Goal: Information Seeking & Learning: Learn about a topic

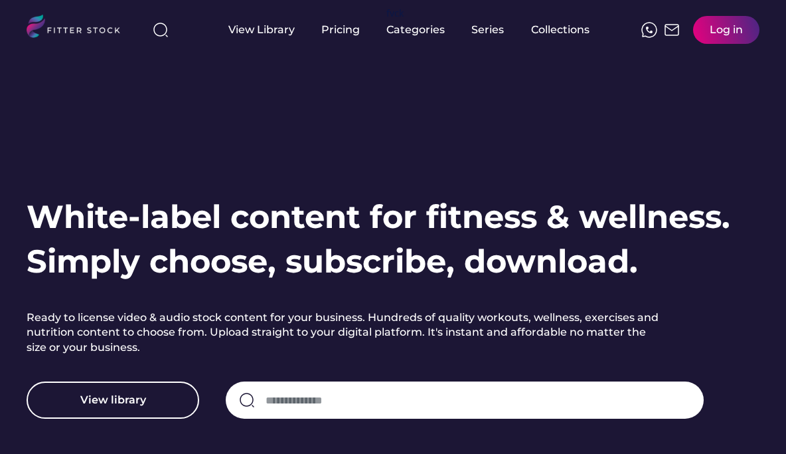
click at [398, 252] on h1 "White-label content for fitness & wellness. Simply choose, subscribe, download." at bounding box center [379, 239] width 704 height 89
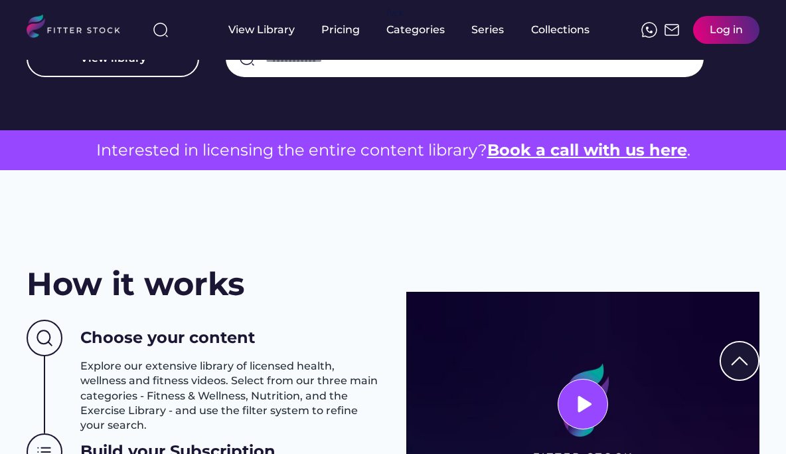
scroll to position [314, 0]
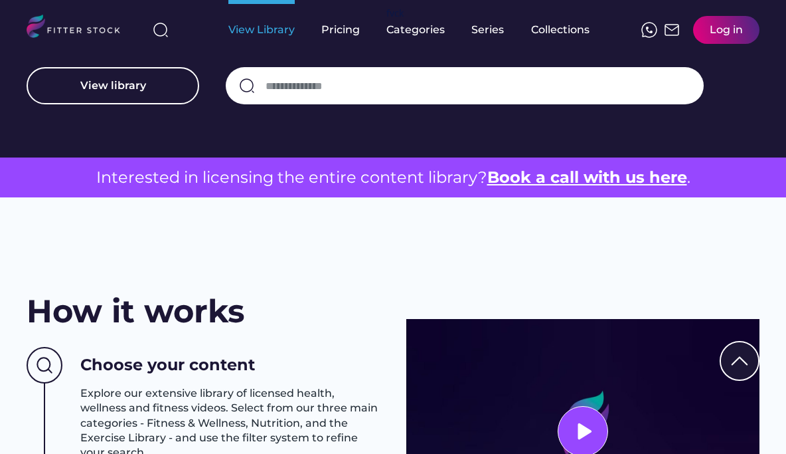
click at [265, 39] on div "View Library" at bounding box center [261, 30] width 66 height 60
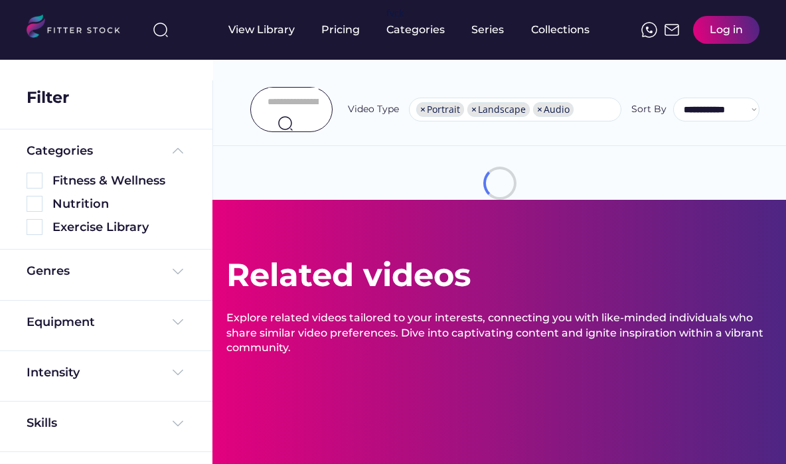
select select "**********"
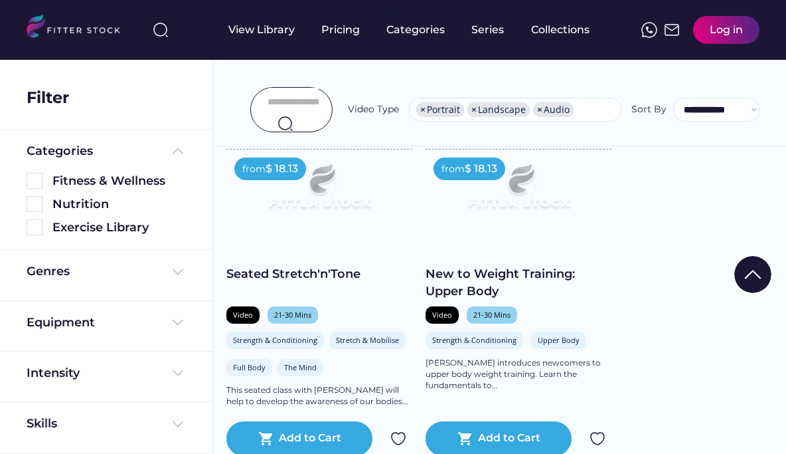
scroll to position [2631, 0]
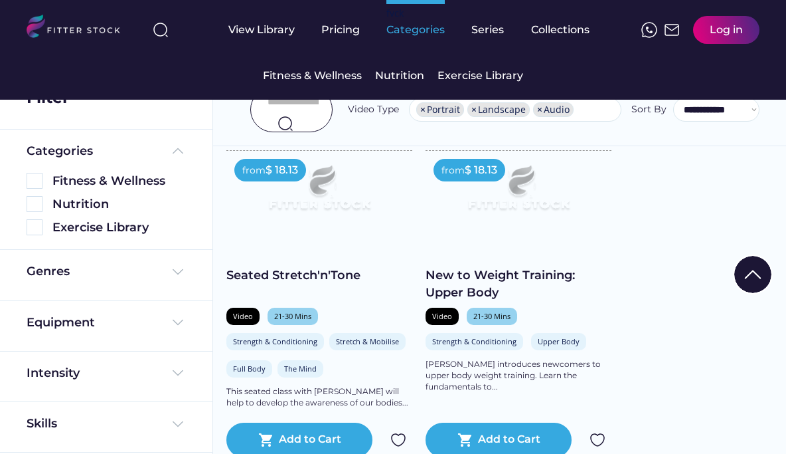
click at [419, 31] on div "Categories" at bounding box center [416, 30] width 58 height 15
click at [329, 72] on div "Fitness & Wellness" at bounding box center [312, 75] width 99 height 15
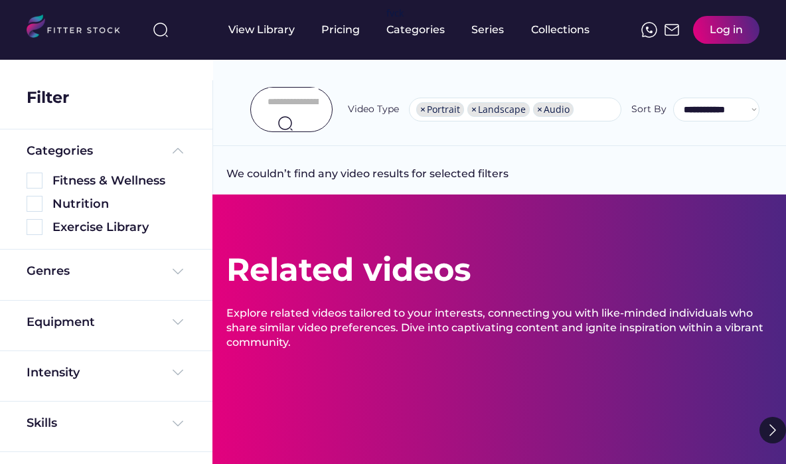
select select "**********"
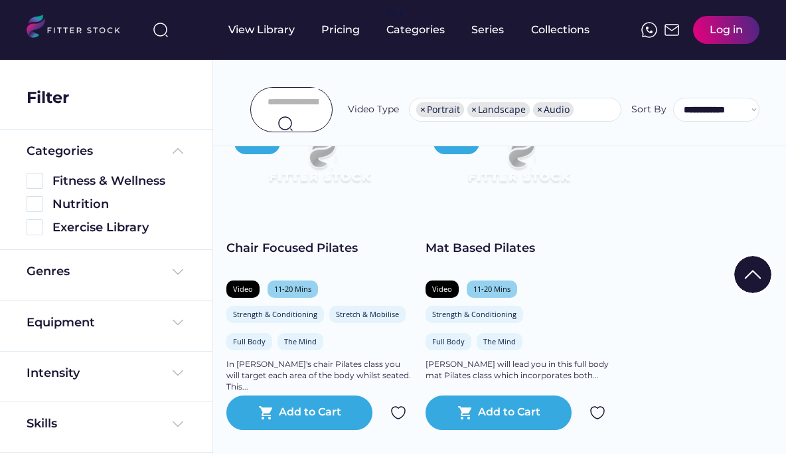
scroll to position [321, 0]
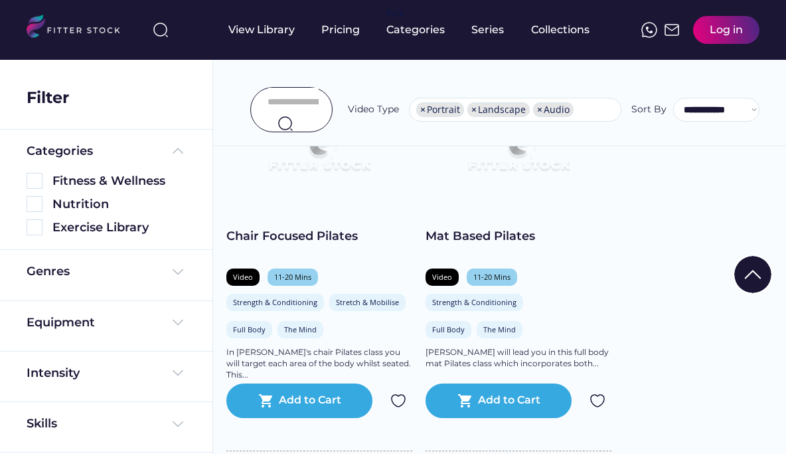
click at [496, 176] on img at bounding box center [518, 154] width 149 height 84
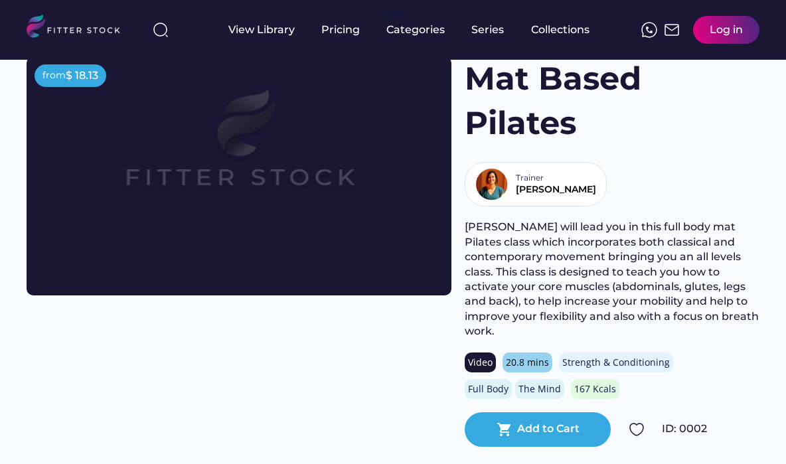
scroll to position [52, 0]
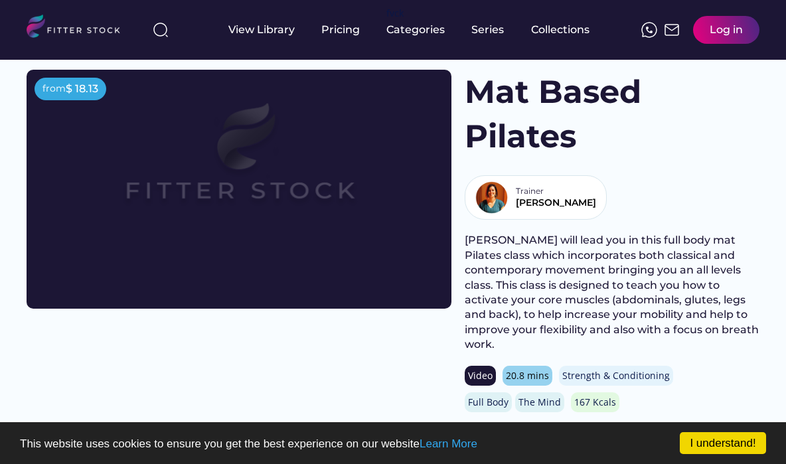
click at [298, 214] on img at bounding box center [239, 165] width 340 height 191
